Goal: Check status: Check status

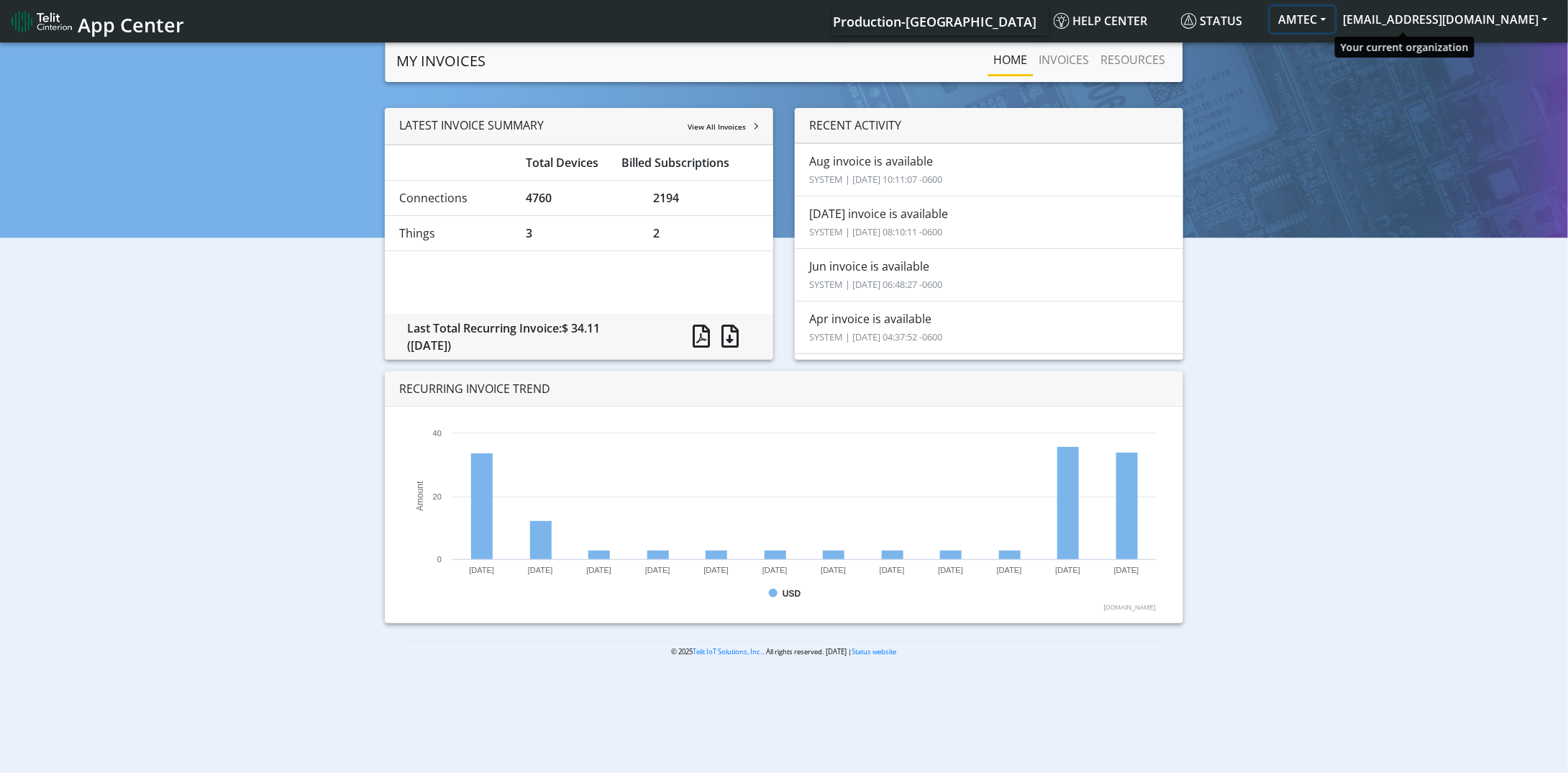
click at [1335, 16] on button "AMTEC" at bounding box center [1303, 19] width 65 height 26
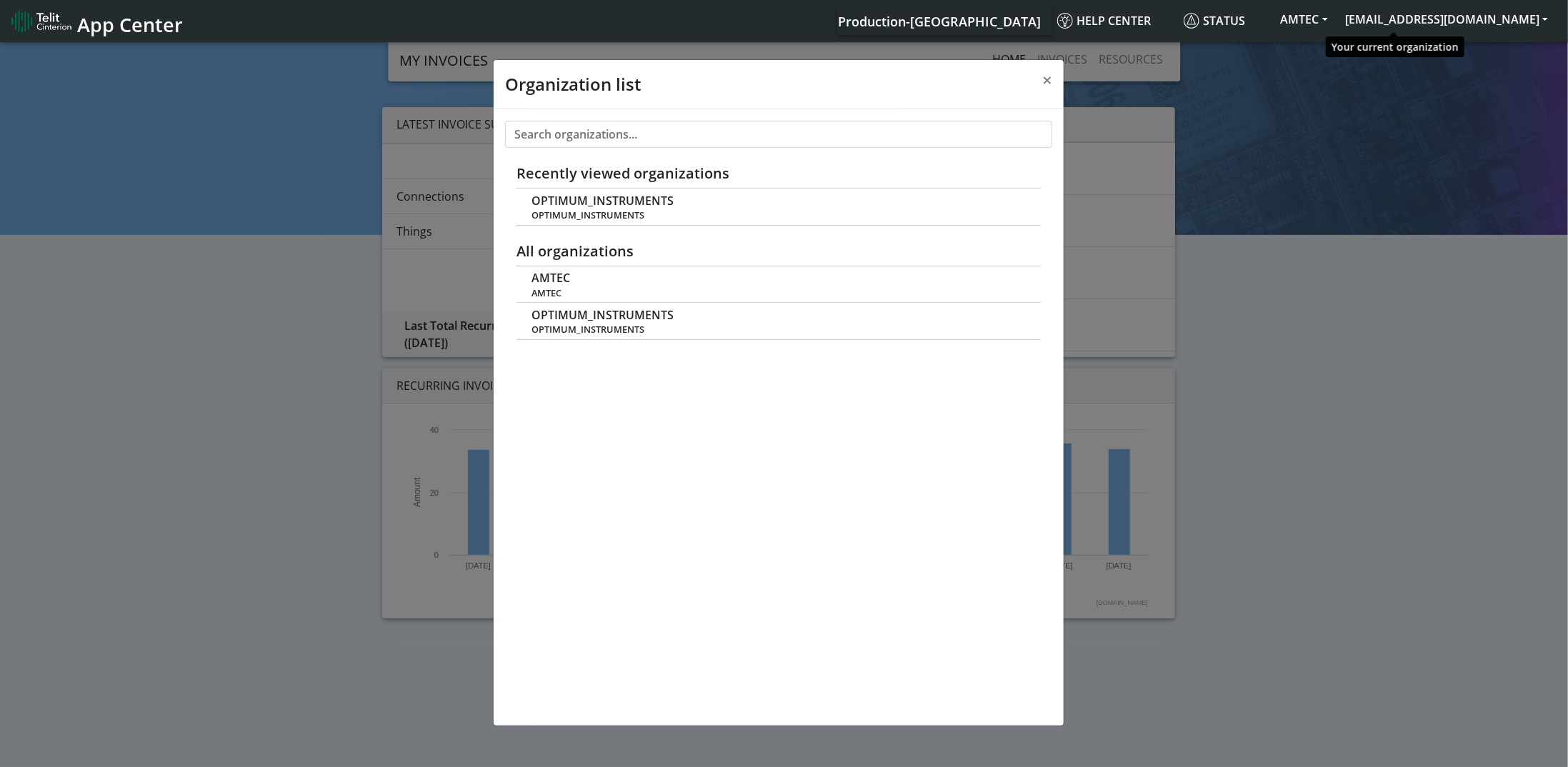
scroll to position [5, 0]
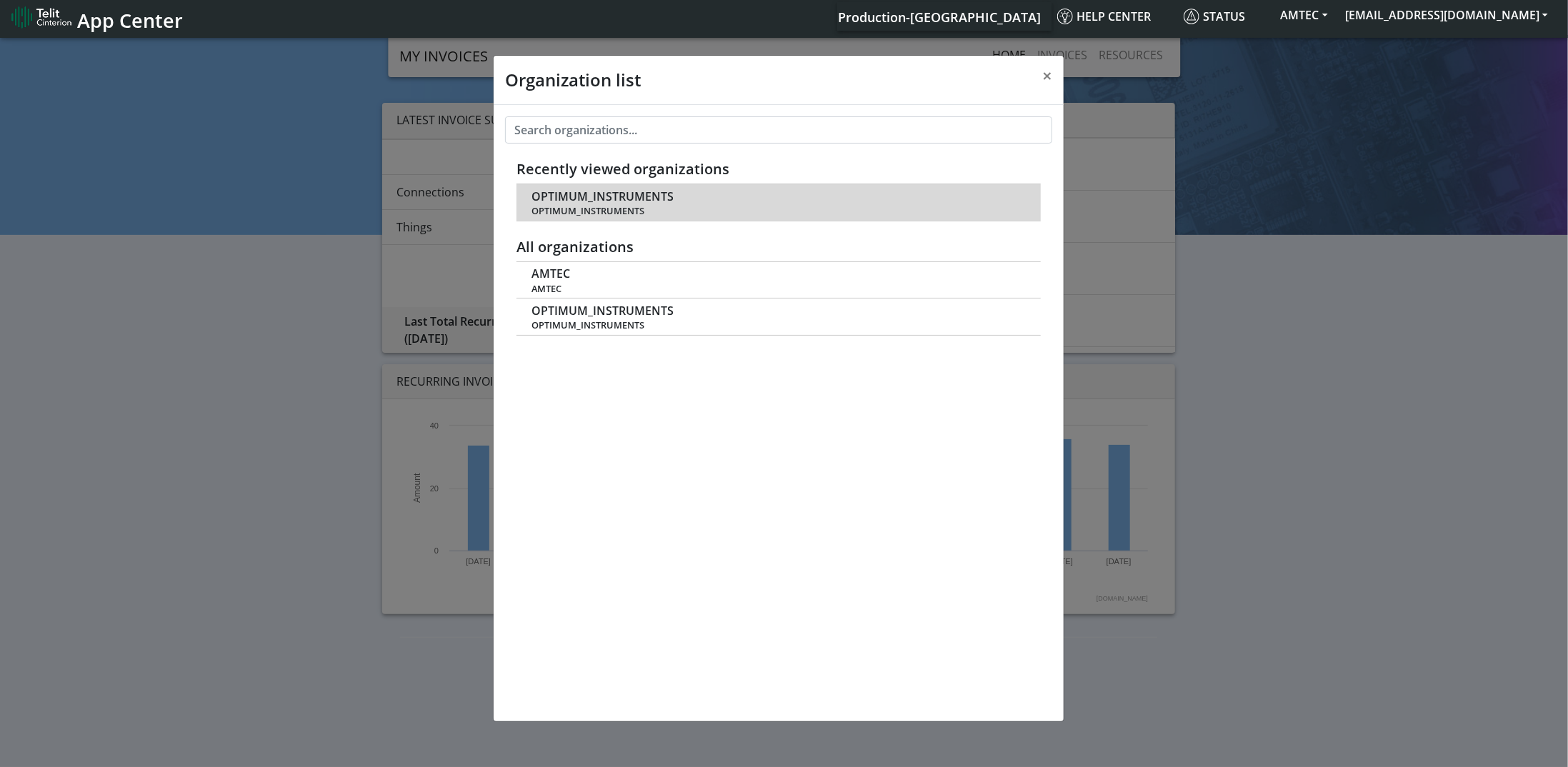
click at [609, 190] on span "OPTIMUM_INSTRUMENTS" at bounding box center [602, 197] width 142 height 14
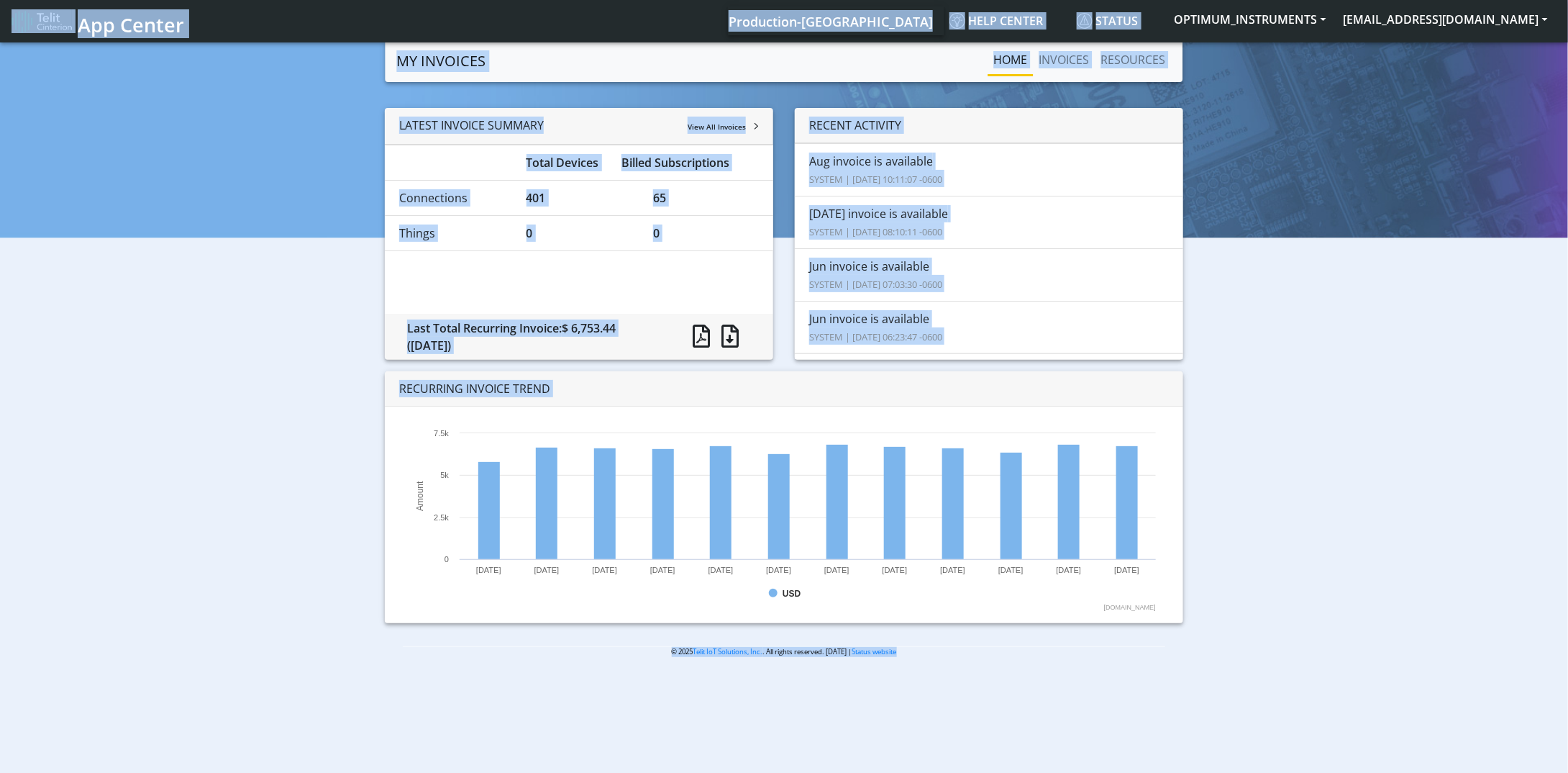
drag, startPoint x: 949, startPoint y: 591, endPoint x: 6, endPoint y: 17, distance: 1104.0
click at [6, 40] on body "App Center Production-US Help center Status OPTIMUM_INSTRUMENTS [EMAIL_ADDRESS]…" at bounding box center [784, 409] width 1568 height 738
click at [277, 483] on div "LATEST INVOICE SUMMARY View All Invoices Total Devices Billed Subscriptions Con…" at bounding box center [784, 371] width 1546 height 526
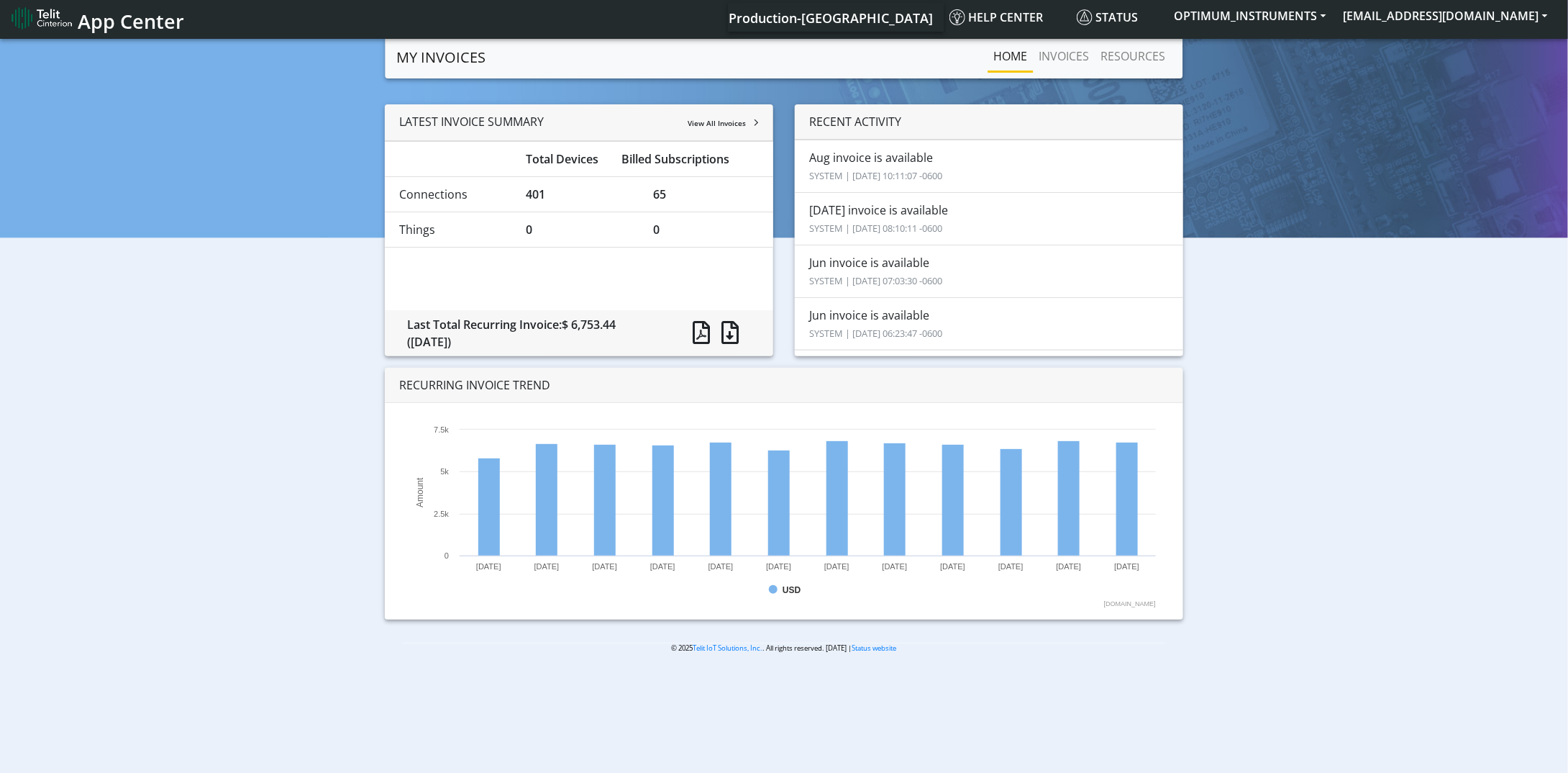
scroll to position [5, 0]
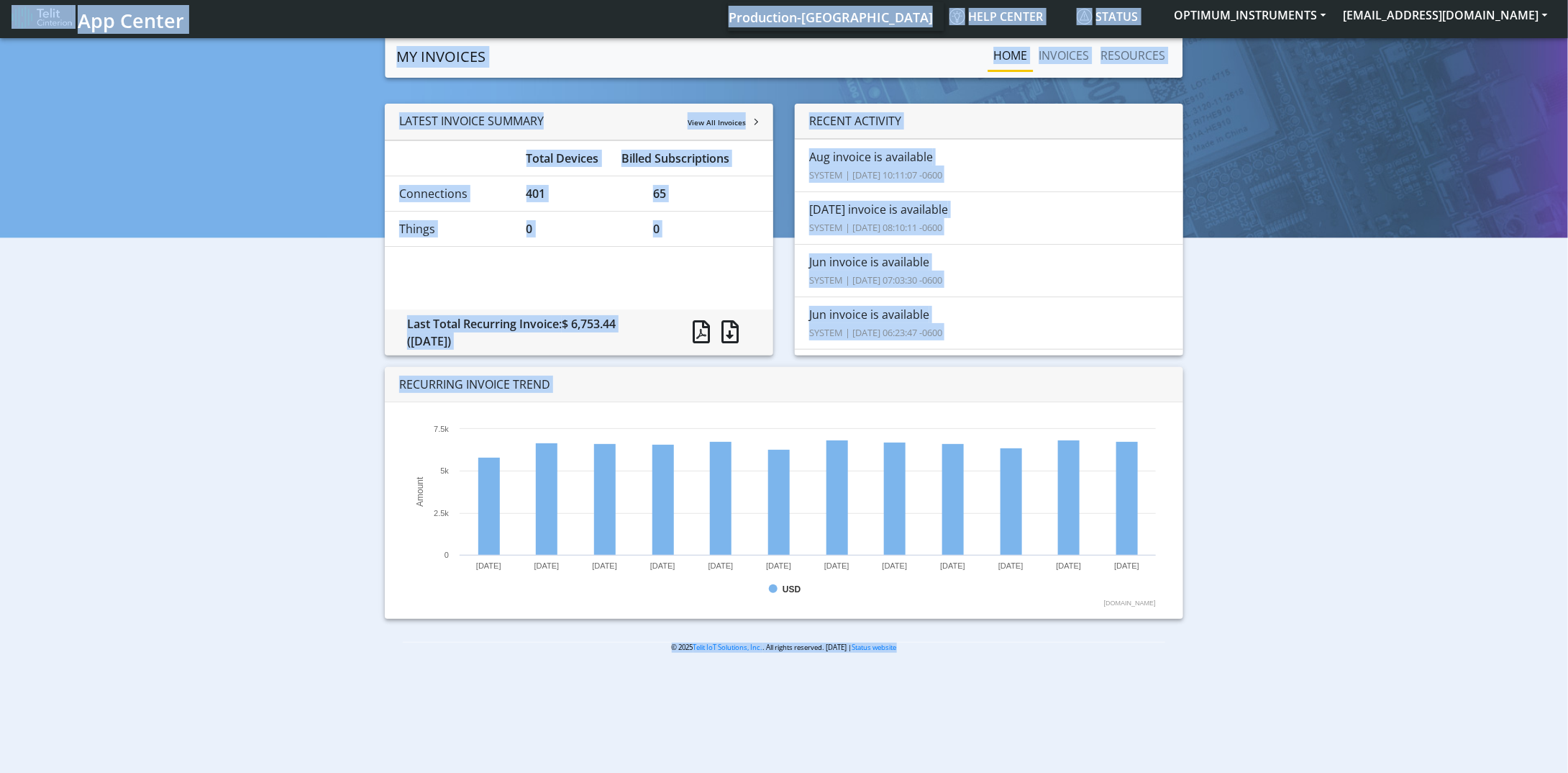
drag, startPoint x: 1014, startPoint y: 693, endPoint x: 38, endPoint y: 81, distance: 1152.0
click at [35, 35] on body "App Center Production-US Help center Status OPTIMUM_INSTRUMENTS [EMAIL_ADDRESS]…" at bounding box center [784, 404] width 1568 height 738
click at [205, 478] on div "LATEST INVOICE SUMMARY View All Invoices Total Devices Billed Subscriptions Con…" at bounding box center [784, 367] width 1546 height 526
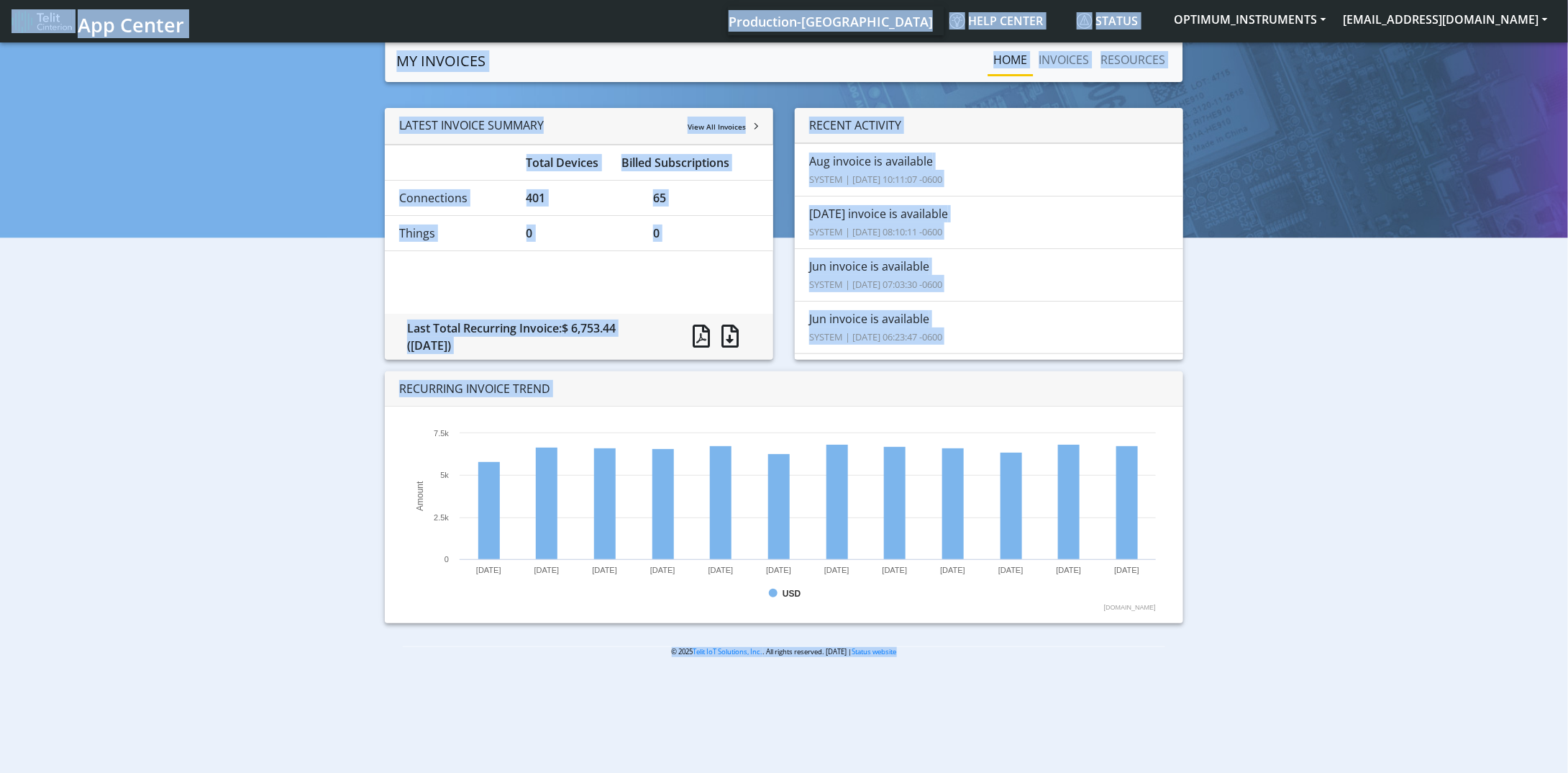
drag, startPoint x: 1015, startPoint y: 707, endPoint x: 16, endPoint y: 35, distance: 1204.0
click at [16, 40] on body "App Center Production-US Help center Status OPTIMUM_INSTRUMENTS [EMAIL_ADDRESS]…" at bounding box center [784, 409] width 1568 height 738
click at [293, 415] on div "LATEST INVOICE SUMMARY View All Invoices Total Devices Billed Subscriptions Con…" at bounding box center [784, 371] width 1546 height 526
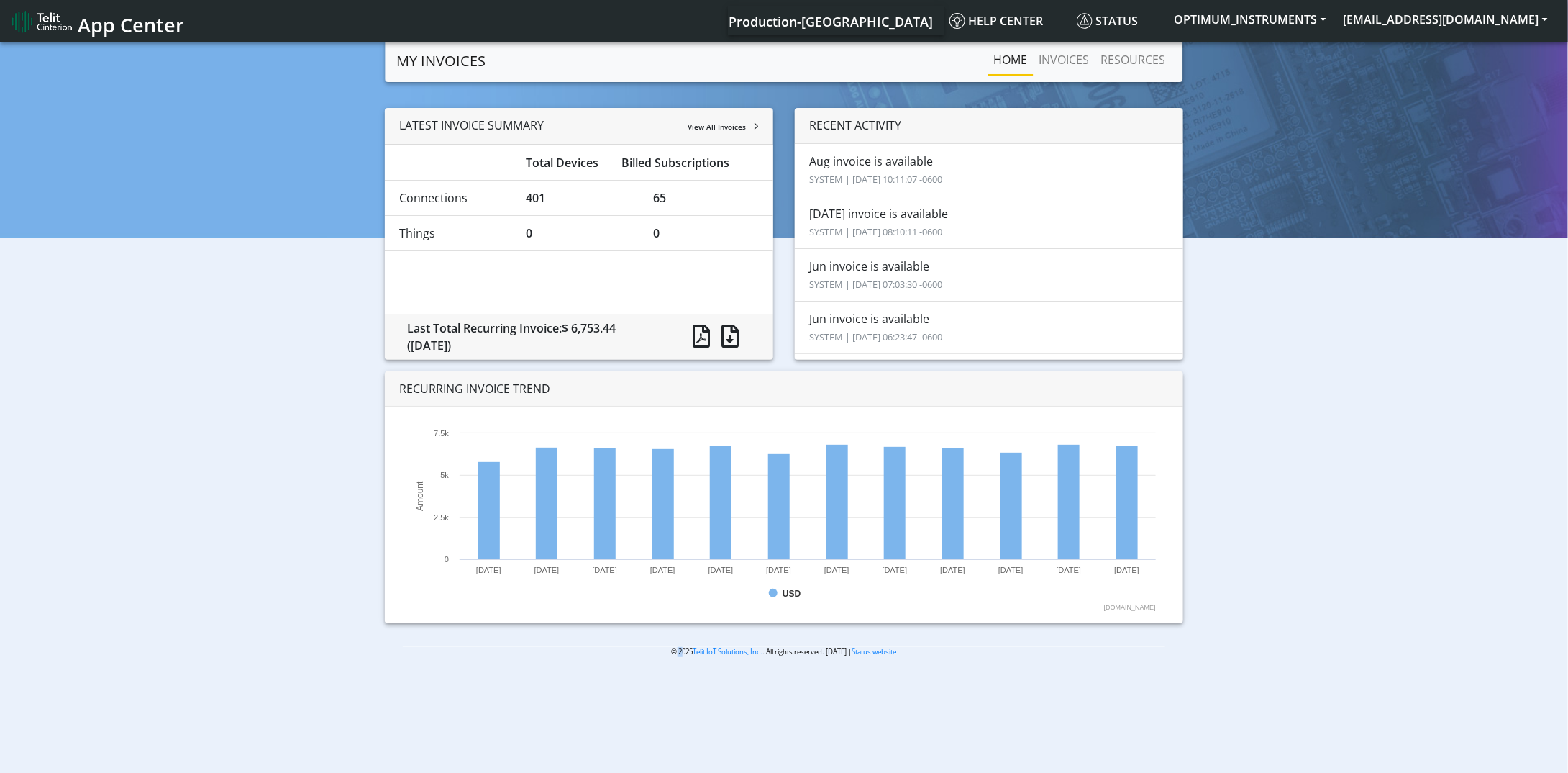
click at [293, 415] on div "LATEST INVOICE SUMMARY View All Invoices Total Devices Billed Subscriptions Con…" at bounding box center [784, 371] width 1546 height 526
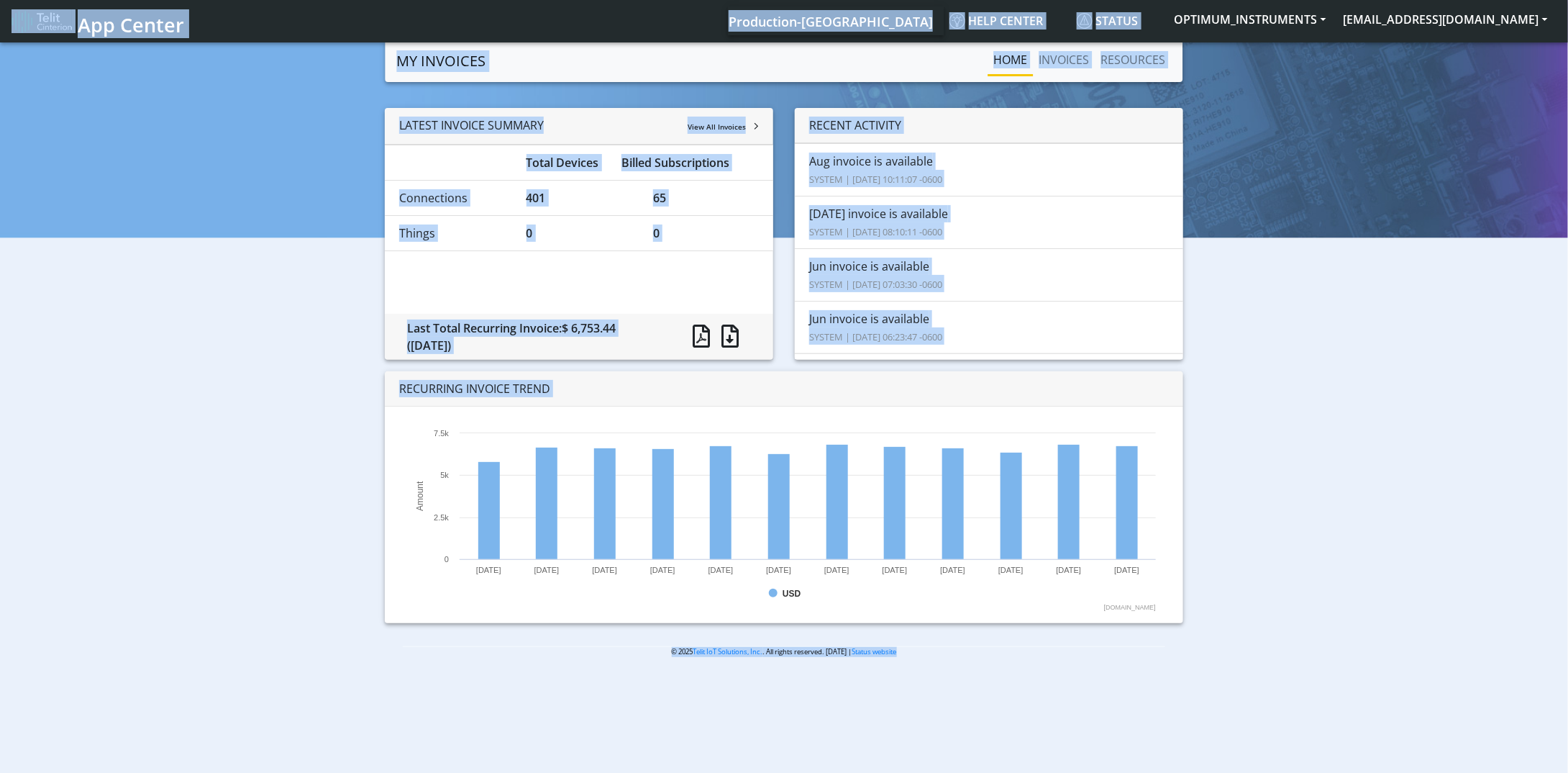
drag, startPoint x: 1284, startPoint y: 702, endPoint x: 2, endPoint y: 29, distance: 1447.9
click at [2, 40] on body "App Center Production-US Help center Status OPTIMUM_INSTRUMENTS [EMAIL_ADDRESS]…" at bounding box center [784, 409] width 1568 height 738
click at [240, 493] on div "LATEST INVOICE SUMMARY View All Invoices Total Devices Billed Subscriptions Con…" at bounding box center [784, 371] width 1546 height 526
drag, startPoint x: 896, startPoint y: 672, endPoint x: 0, endPoint y: 15, distance: 1111.1
click at [0, 40] on body "App Center Production-US Help center Status OPTIMUM_INSTRUMENTS [EMAIL_ADDRESS]…" at bounding box center [784, 409] width 1568 height 738
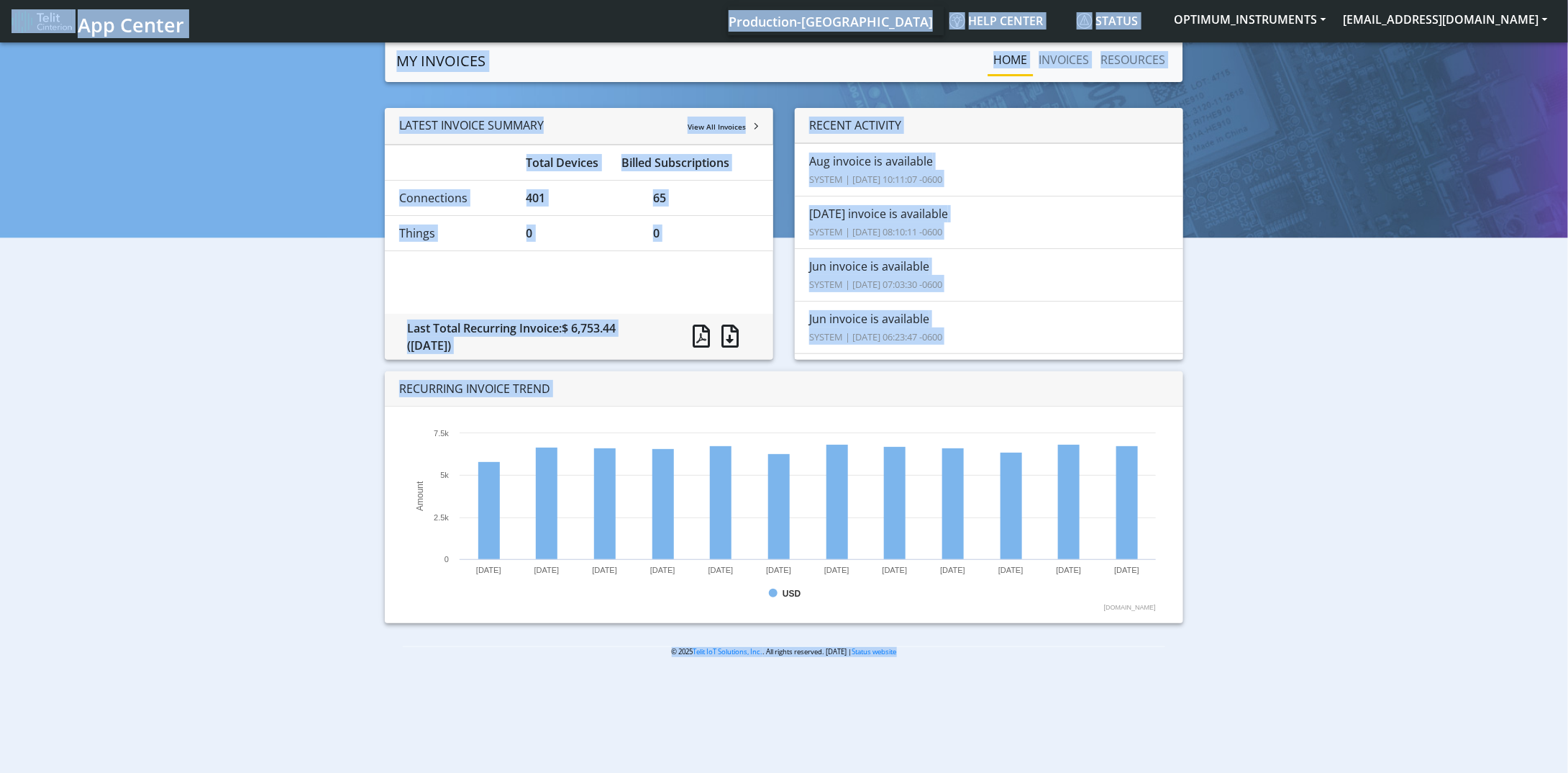
click at [274, 412] on div "LATEST INVOICE SUMMARY View All Invoices Total Devices Billed Subscriptions Con…" at bounding box center [784, 371] width 1546 height 526
drag, startPoint x: 1133, startPoint y: 663, endPoint x: 19, endPoint y: 19, distance: 1286.8
click at [19, 40] on body "App Center Production-US Help center Status OPTIMUM_INSTRUMENTS [EMAIL_ADDRESS]…" at bounding box center [784, 409] width 1568 height 738
click at [265, 394] on div "LATEST INVOICE SUMMARY View All Invoices Total Devices Billed Subscriptions Con…" at bounding box center [784, 371] width 1546 height 526
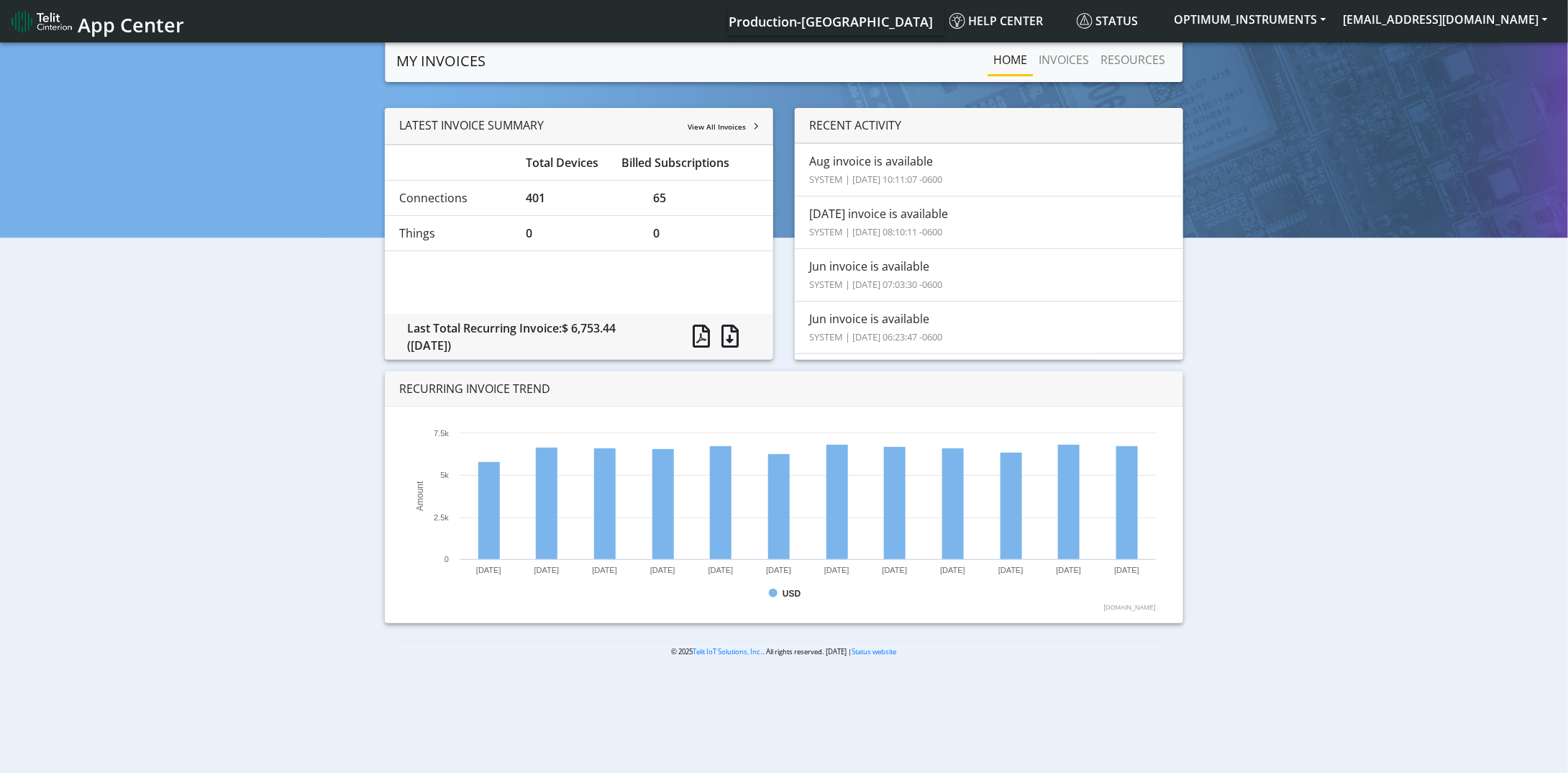
click at [1411, 415] on div "LATEST INVOICE SUMMARY View All Invoices Total Devices Billed Subscriptions Con…" at bounding box center [784, 371] width 1546 height 526
click at [1131, 520] on rect at bounding box center [1127, 502] width 22 height 114
click at [1467, 477] on div "LATEST INVOICE SUMMARY View All Invoices Total Devices Billed Subscriptions Con…" at bounding box center [784, 371] width 1546 height 526
